Goal: Task Accomplishment & Management: Use online tool/utility

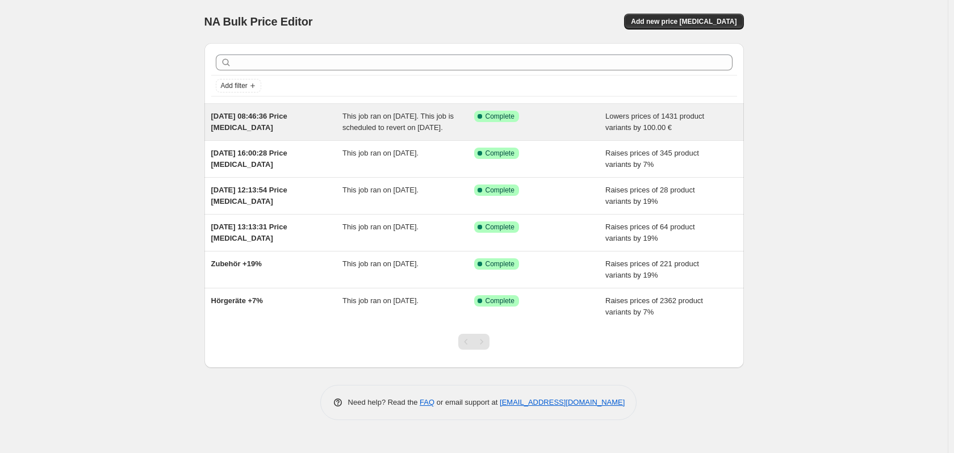
click at [283, 132] on div "[DATE] 08:46:36 Price [MEDICAL_DATA]" at bounding box center [277, 122] width 132 height 23
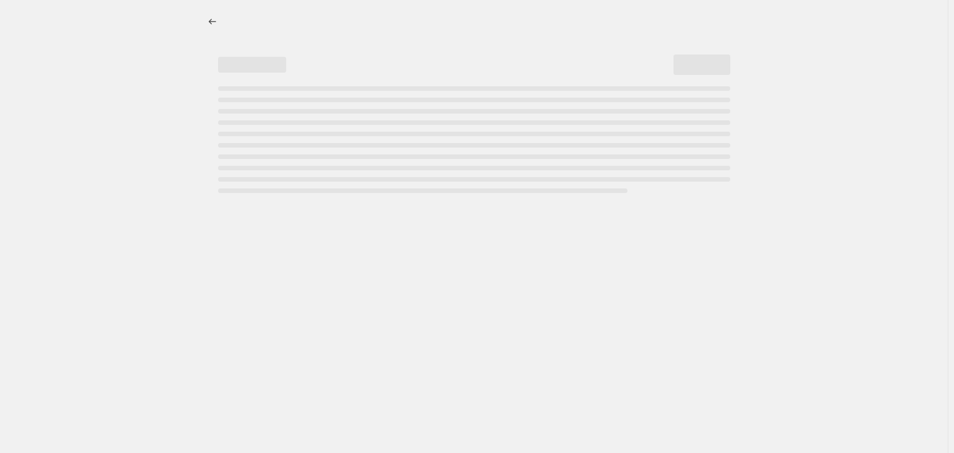
select select "by"
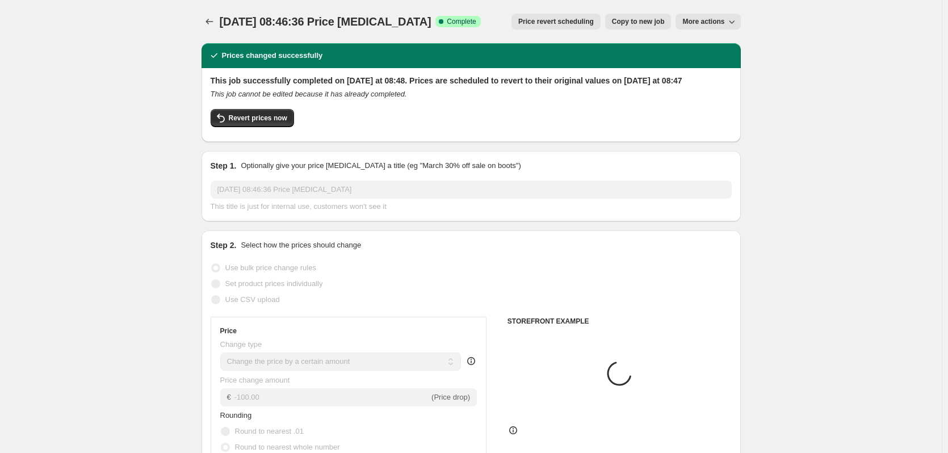
select select "collection"
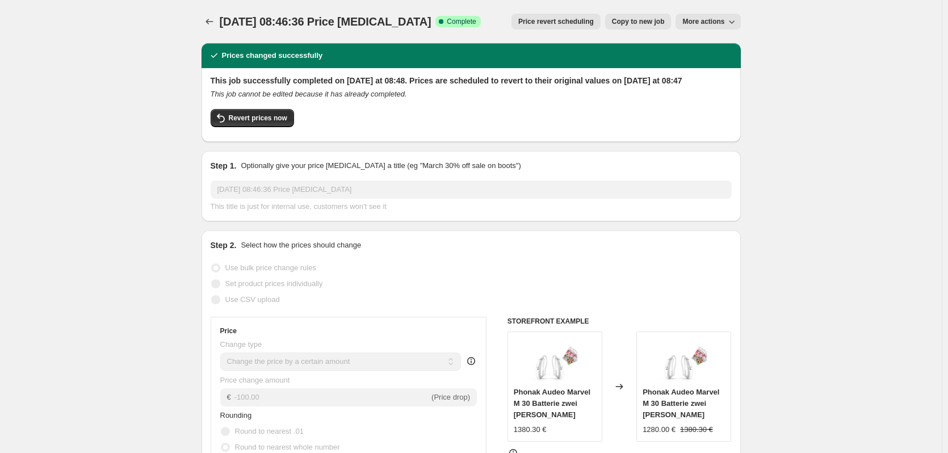
click at [701, 24] on span "More actions" at bounding box center [704, 21] width 42 height 9
